Goal: Obtain resource: Download file/media

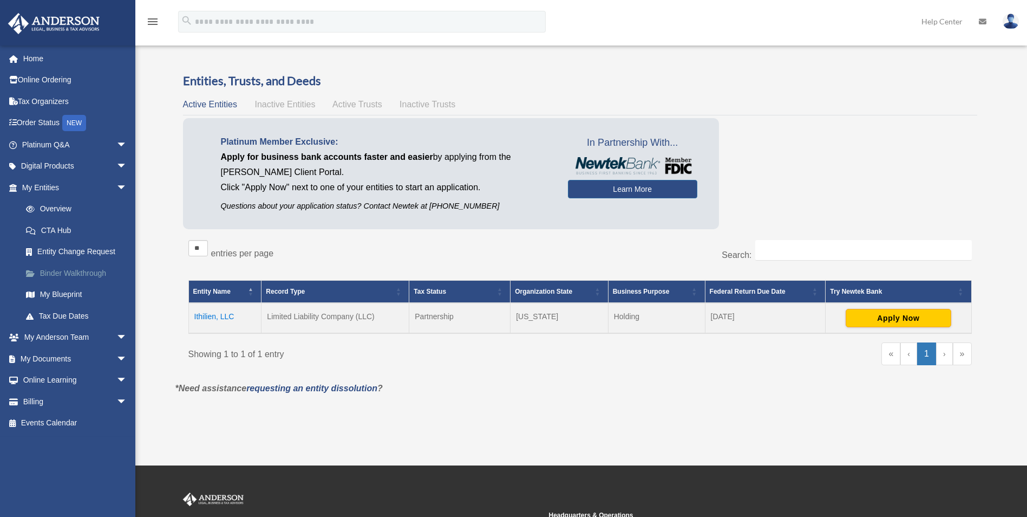
click at [61, 272] on link "Binder Walkthrough" at bounding box center [79, 273] width 128 height 22
click at [65, 365] on link "My Documents arrow_drop_down" at bounding box center [76, 359] width 136 height 22
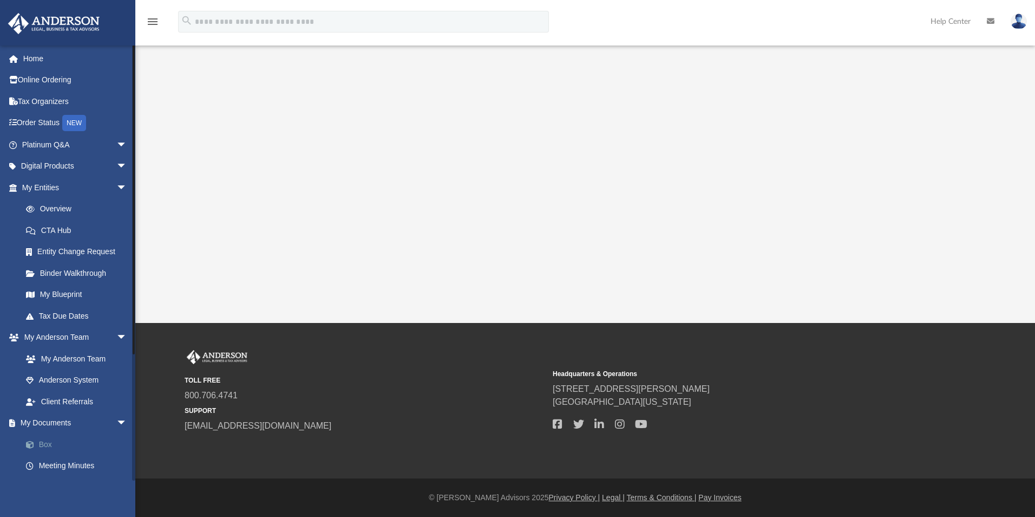
click at [44, 442] on link "Box" at bounding box center [79, 444] width 128 height 22
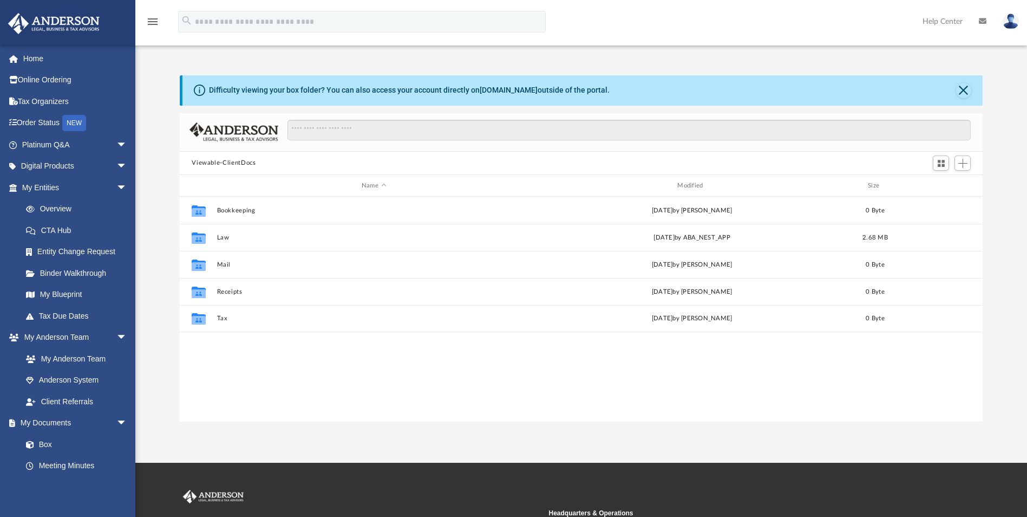
scroll to position [238, 795]
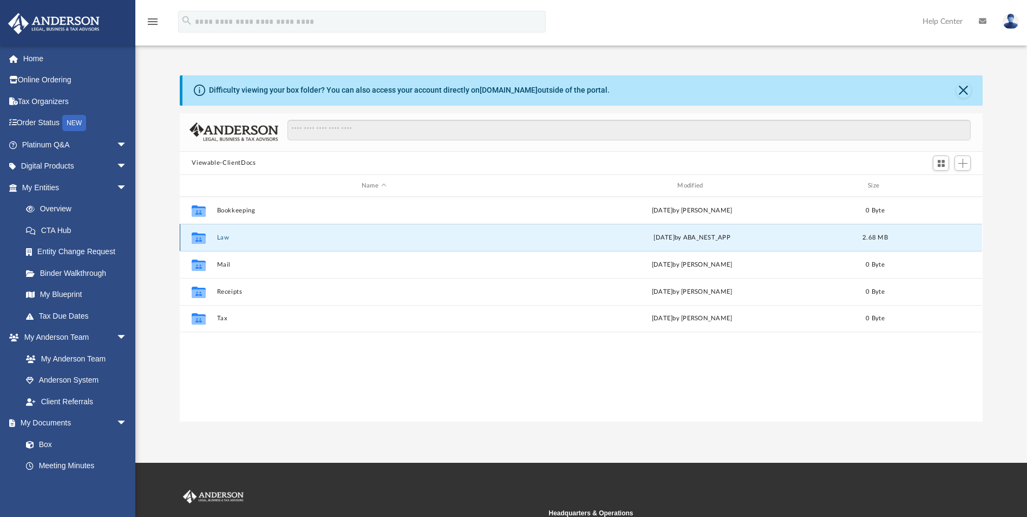
click at [225, 237] on button "Law" at bounding box center [373, 237] width 313 height 7
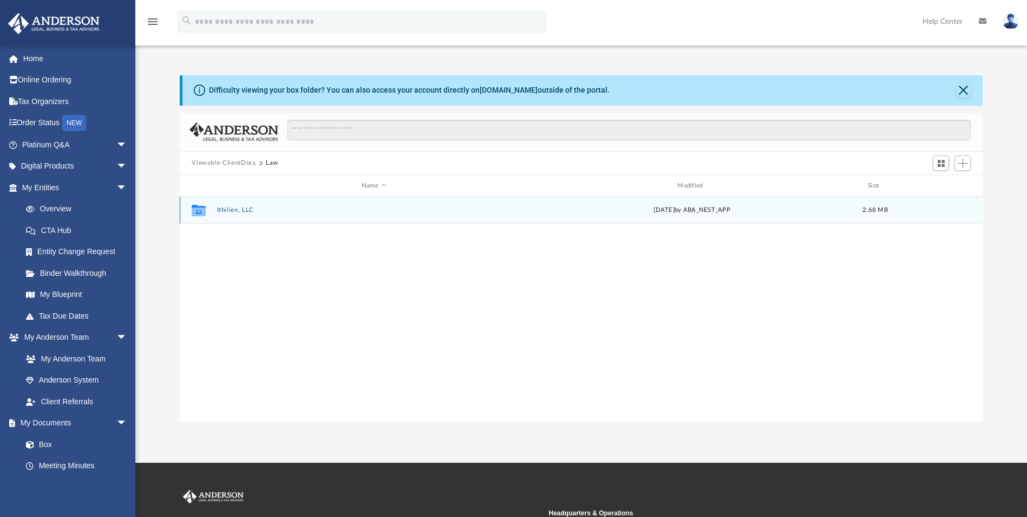
click at [234, 211] on button "Ithilien, LLC" at bounding box center [373, 210] width 313 height 7
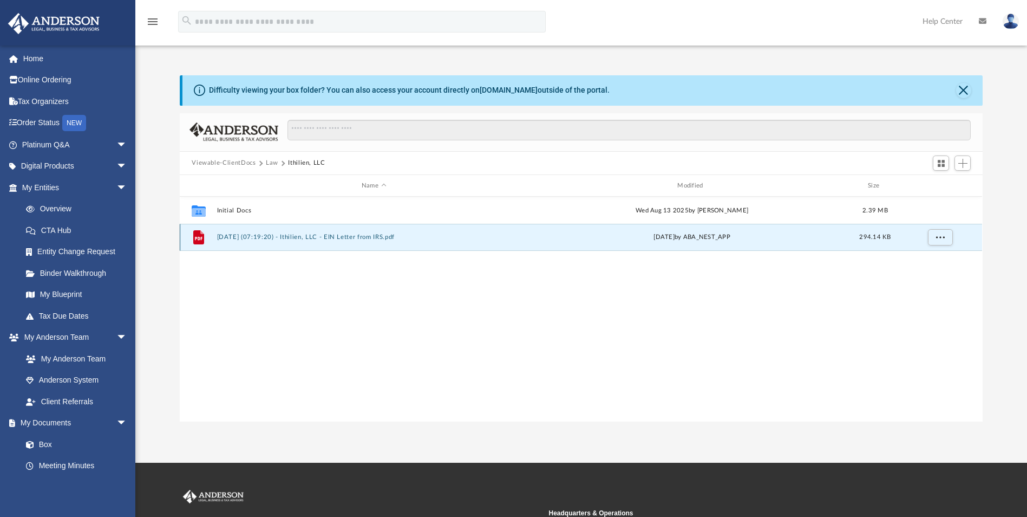
click at [259, 236] on button "[DATE] (07:19:20) - Ithilien, LLC - EIN Letter from IRS.pdf" at bounding box center [373, 237] width 313 height 7
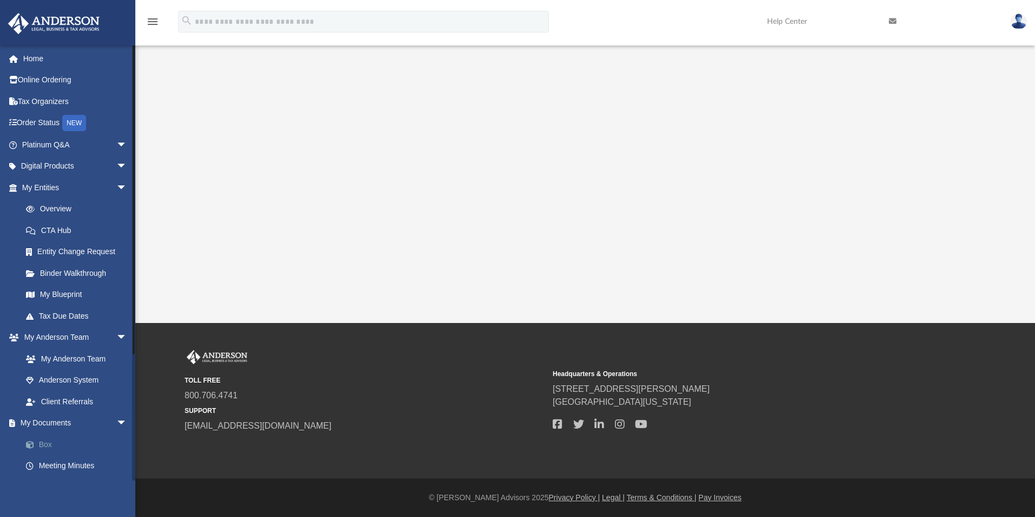
click at [42, 440] on link "Box" at bounding box center [79, 444] width 128 height 22
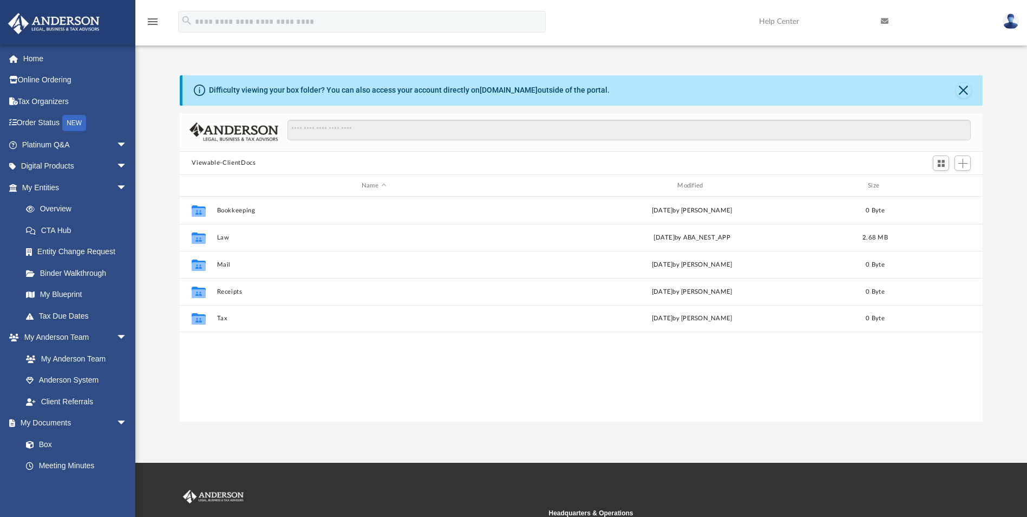
scroll to position [238, 795]
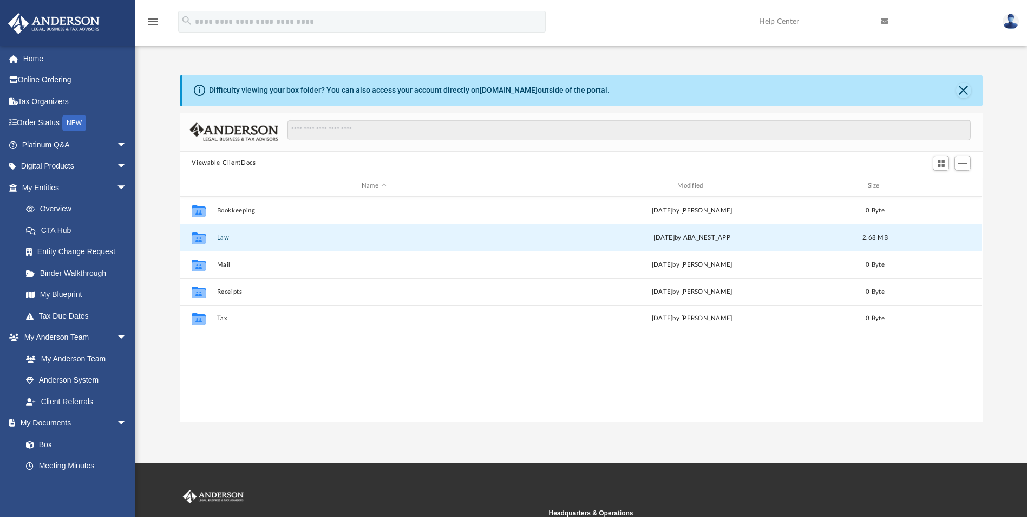
click at [223, 237] on button "Law" at bounding box center [373, 237] width 313 height 7
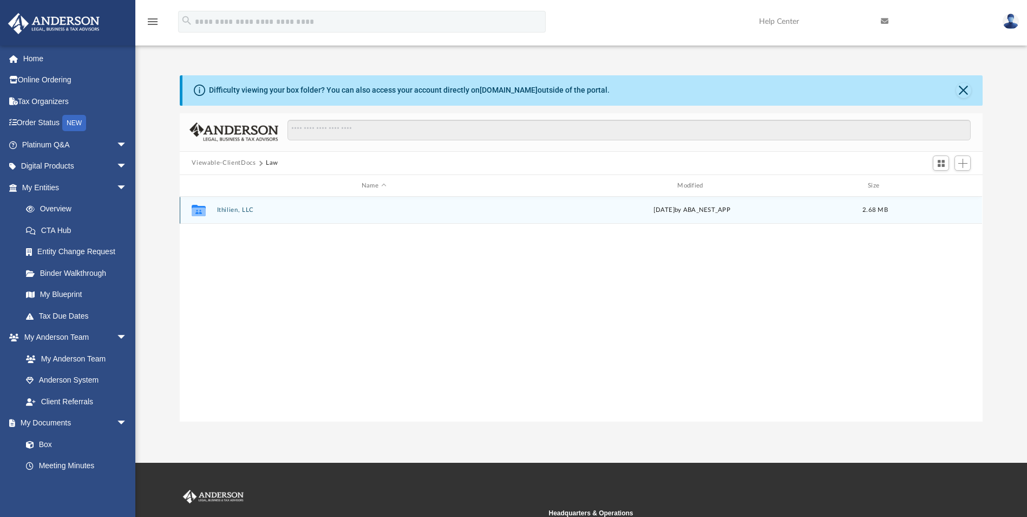
click at [223, 205] on div "Collaborated Folder Ithilien, LLC [DATE] by ABA_NEST_APP 2.68 MB" at bounding box center [581, 210] width 802 height 27
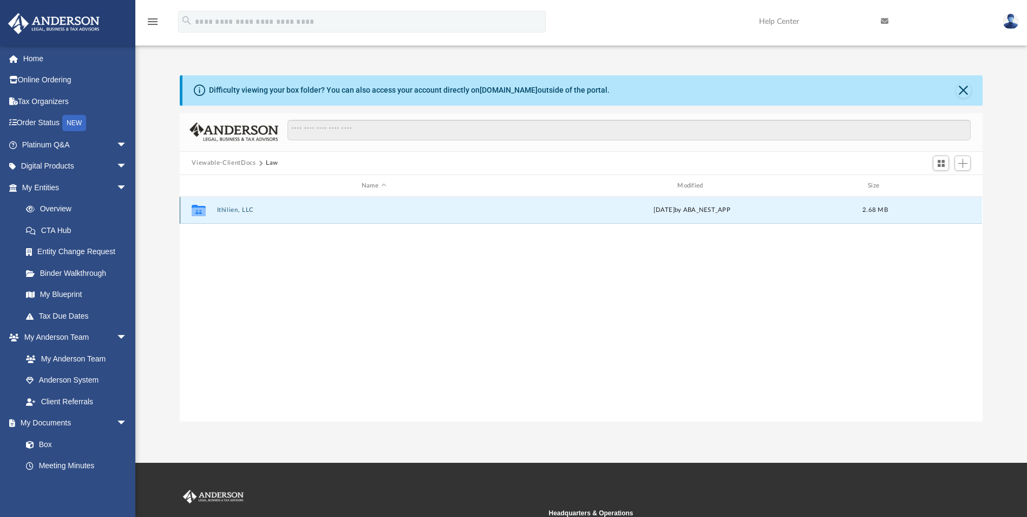
click at [225, 207] on button "Ithilien, LLC" at bounding box center [373, 210] width 313 height 7
click at [232, 207] on button "Initial Docs" at bounding box center [373, 210] width 313 height 7
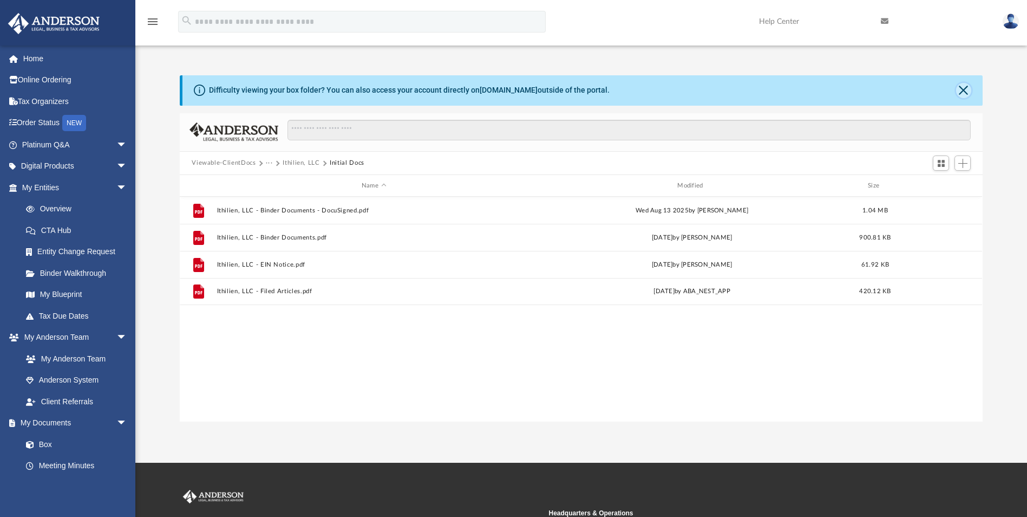
click at [963, 86] on button "Close" at bounding box center [963, 90] width 15 height 15
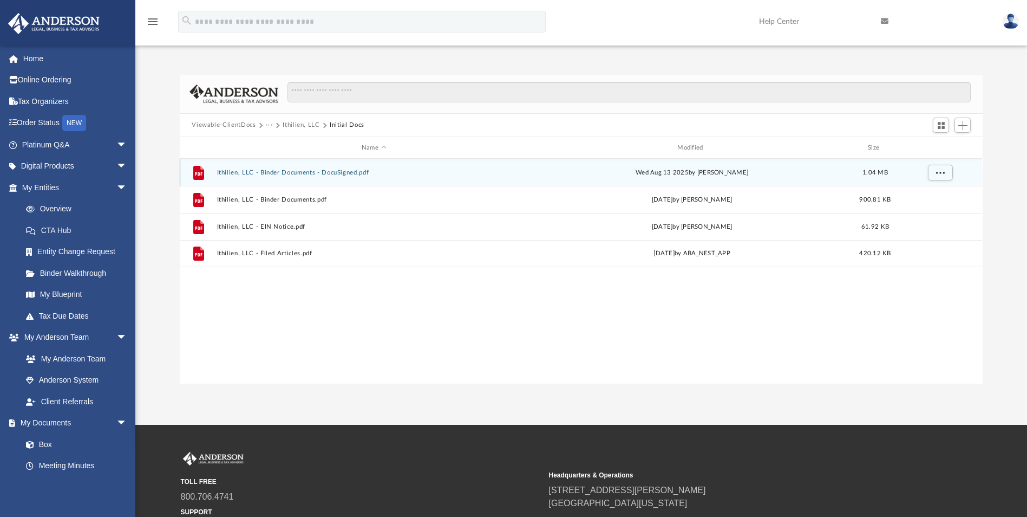
click at [351, 175] on button "Ithilien, LLC - Binder Documents - DocuSigned.pdf" at bounding box center [373, 172] width 313 height 7
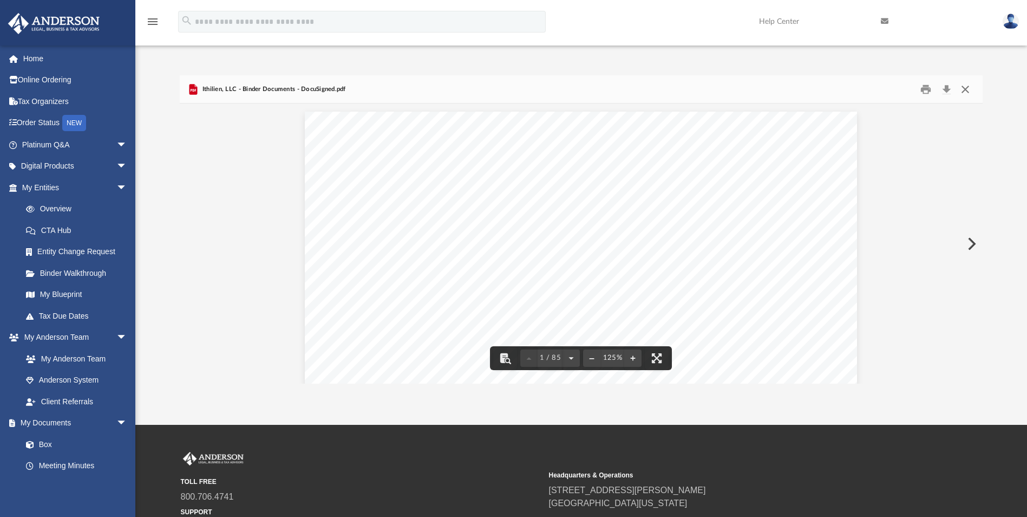
click at [962, 89] on button "Close" at bounding box center [965, 89] width 19 height 17
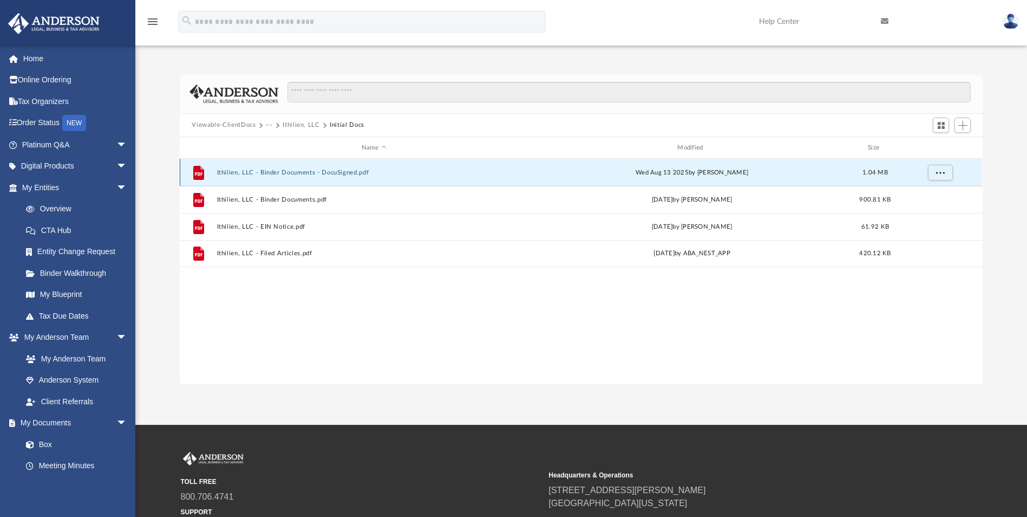
click at [338, 173] on button "Ithilien, LLC - Binder Documents - DocuSigned.pdf" at bounding box center [373, 172] width 313 height 7
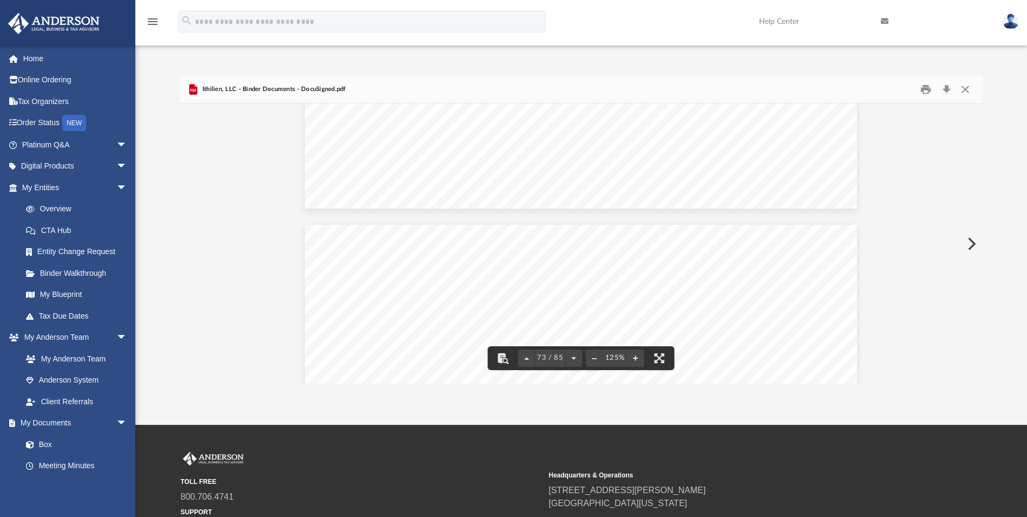
scroll to position [53076, 0]
click at [35, 58] on link "Home" at bounding box center [76, 59] width 136 height 22
